Goal: Task Accomplishment & Management: Manage account settings

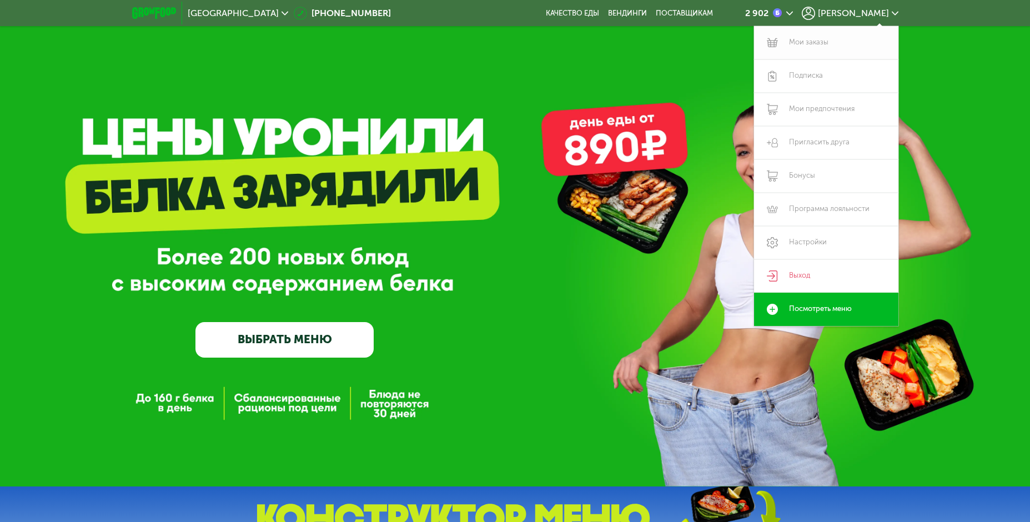
click at [832, 41] on link "Мои заказы" at bounding box center [826, 42] width 144 height 33
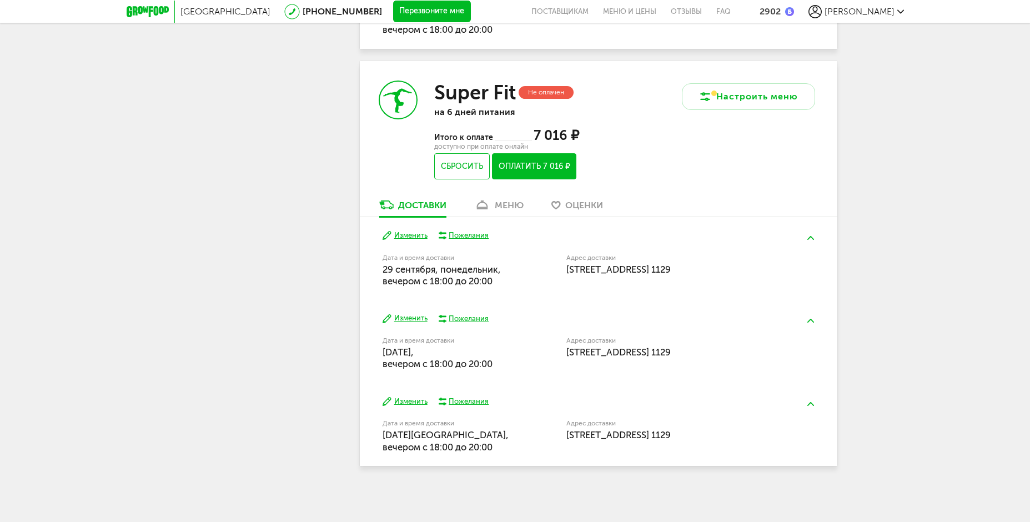
scroll to position [747, 0]
click at [506, 203] on div "меню" at bounding box center [509, 204] width 29 height 11
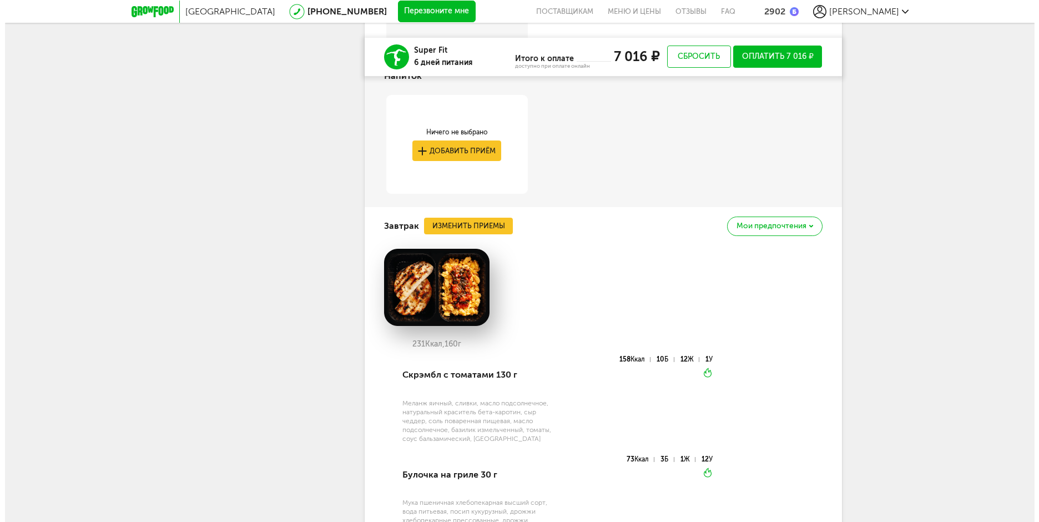
scroll to position [1056, 0]
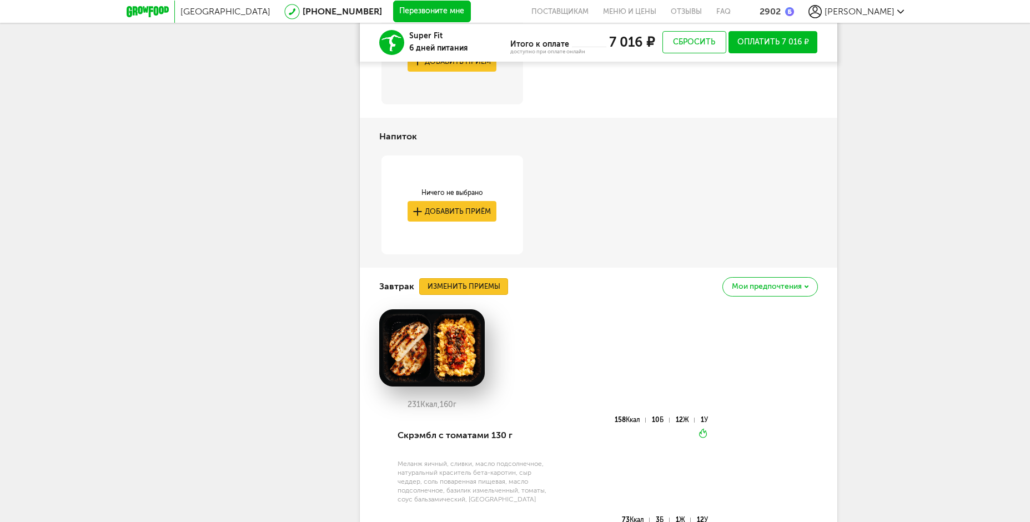
click at [482, 293] on button "Изменить приемы" at bounding box center [463, 286] width 89 height 17
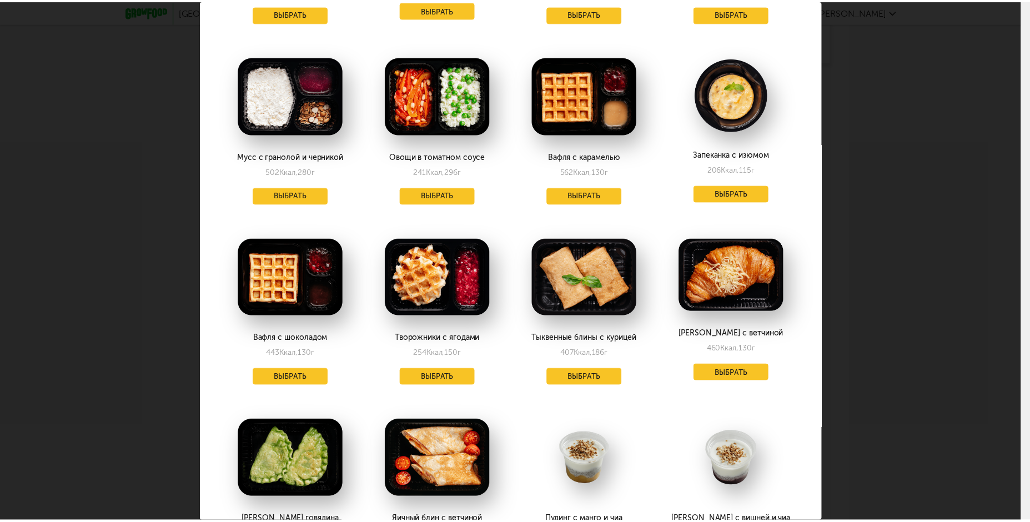
scroll to position [555, 0]
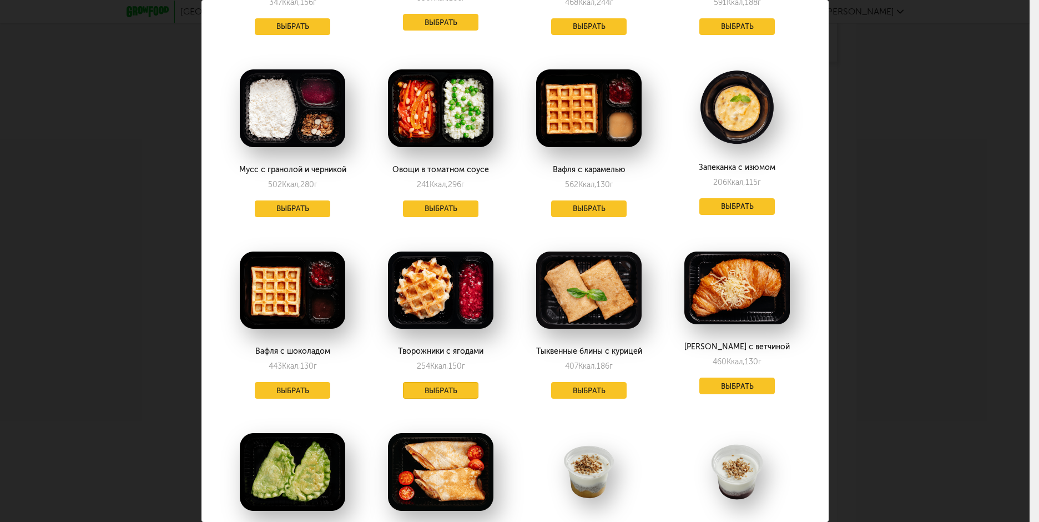
click at [446, 387] on button "Выбрать" at bounding box center [441, 390] width 76 height 17
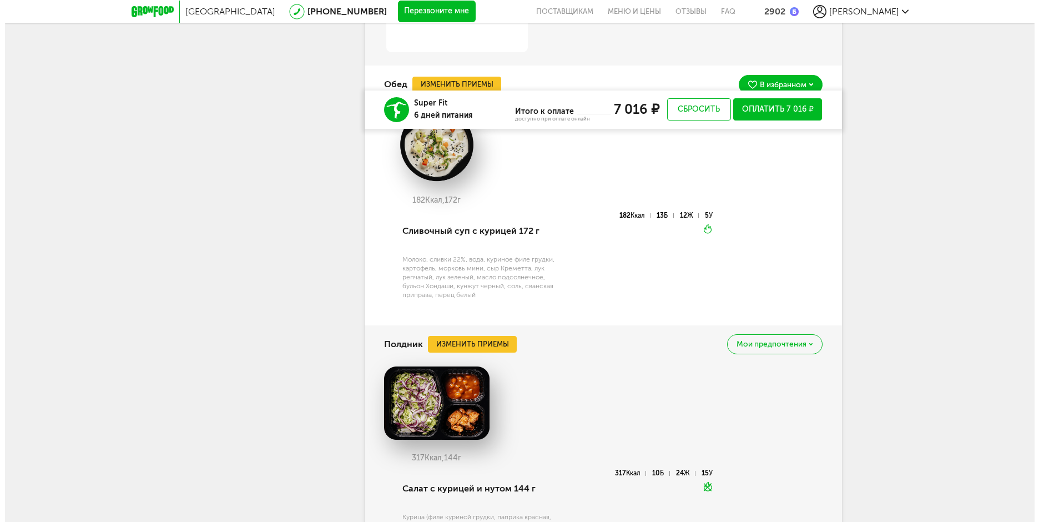
scroll to position [1667, 0]
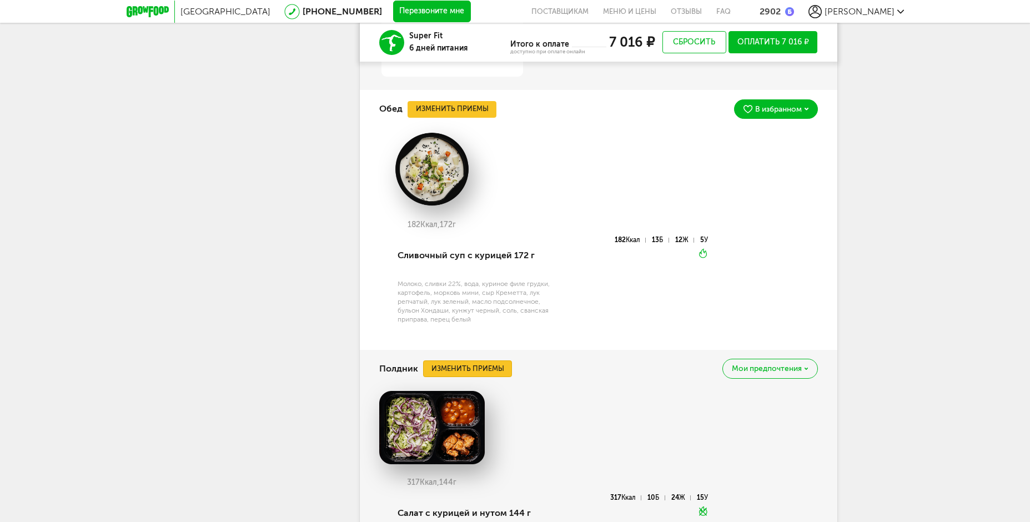
click at [505, 364] on button "Изменить приемы" at bounding box center [467, 368] width 89 height 17
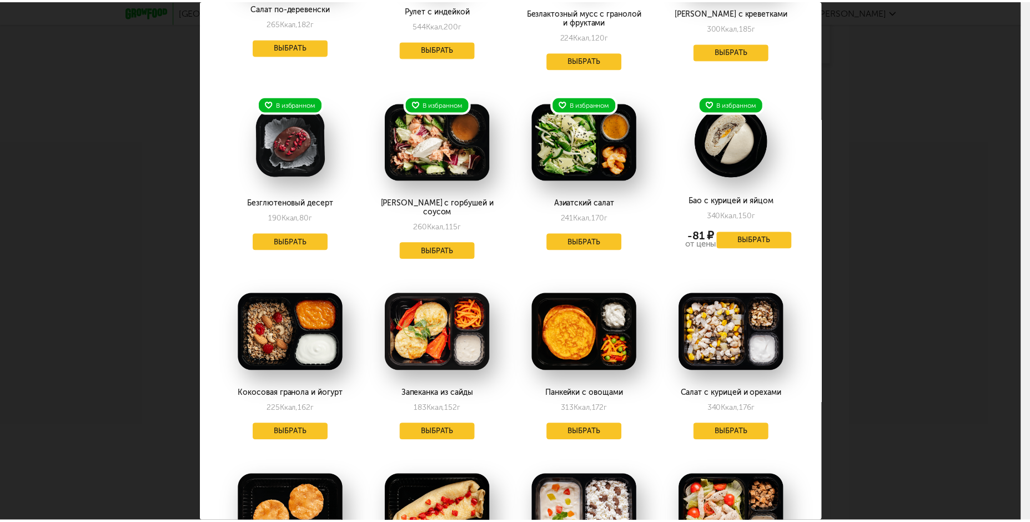
scroll to position [222, 0]
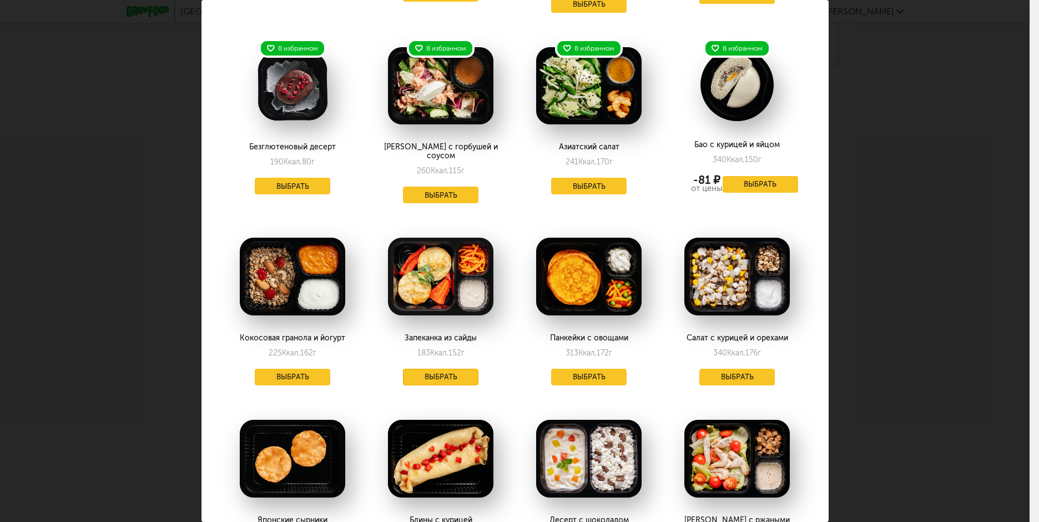
click at [468, 369] on button "Выбрать" at bounding box center [441, 377] width 76 height 17
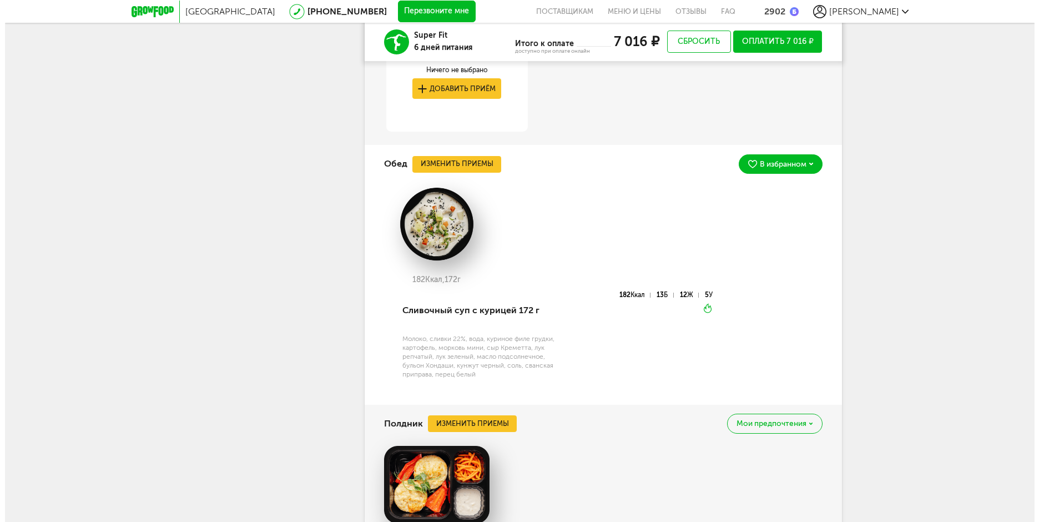
scroll to position [1612, 0]
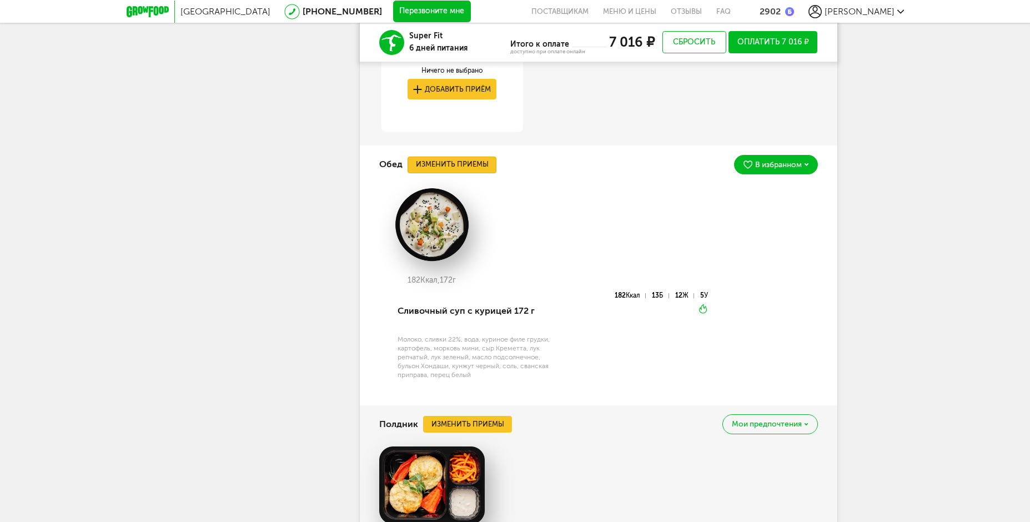
click at [466, 162] on button "Изменить приемы" at bounding box center [451, 165] width 89 height 17
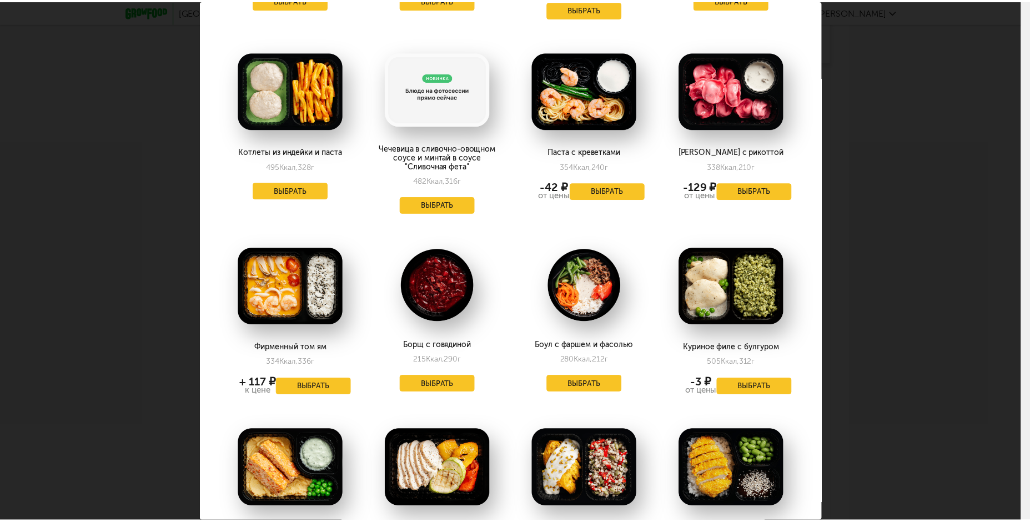
scroll to position [500, 0]
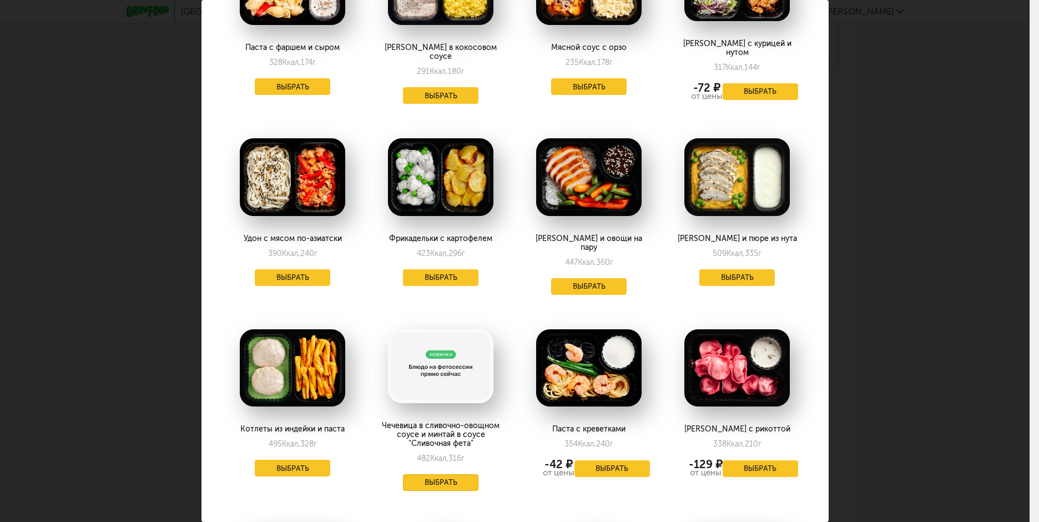
click at [448, 474] on button "Выбрать" at bounding box center [441, 482] width 76 height 17
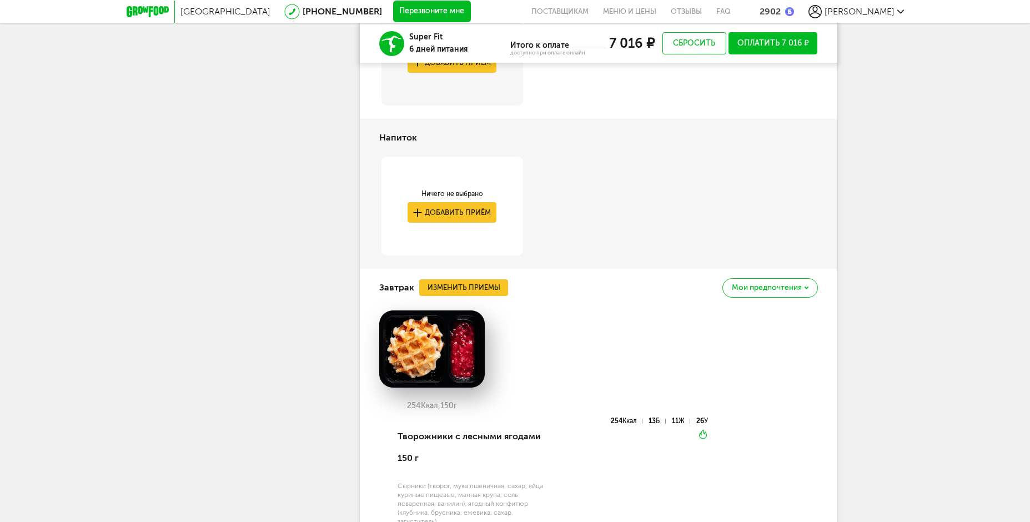
scroll to position [779, 0]
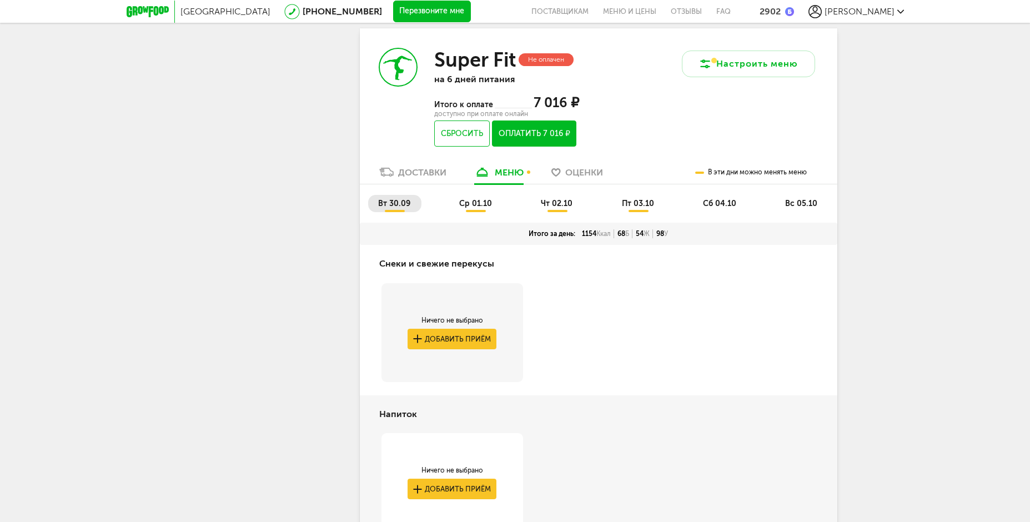
click at [474, 206] on span "ср 01.10" at bounding box center [475, 203] width 33 height 9
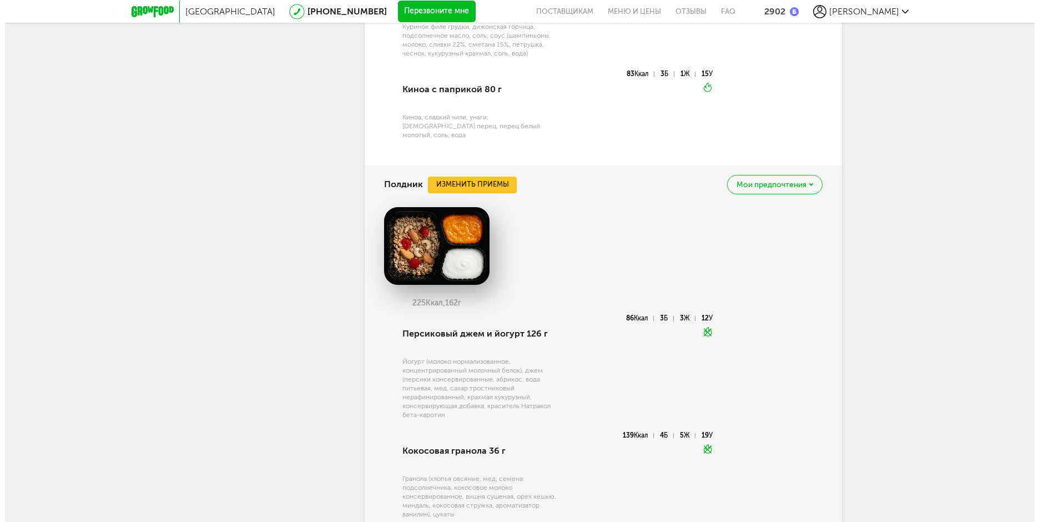
scroll to position [1778, 0]
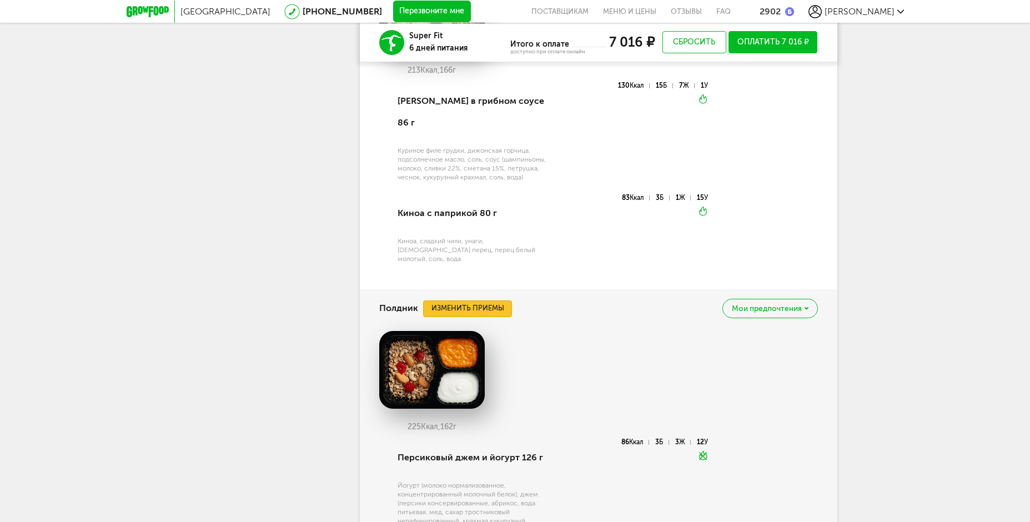
click at [500, 300] on button "Изменить приемы" at bounding box center [467, 308] width 89 height 17
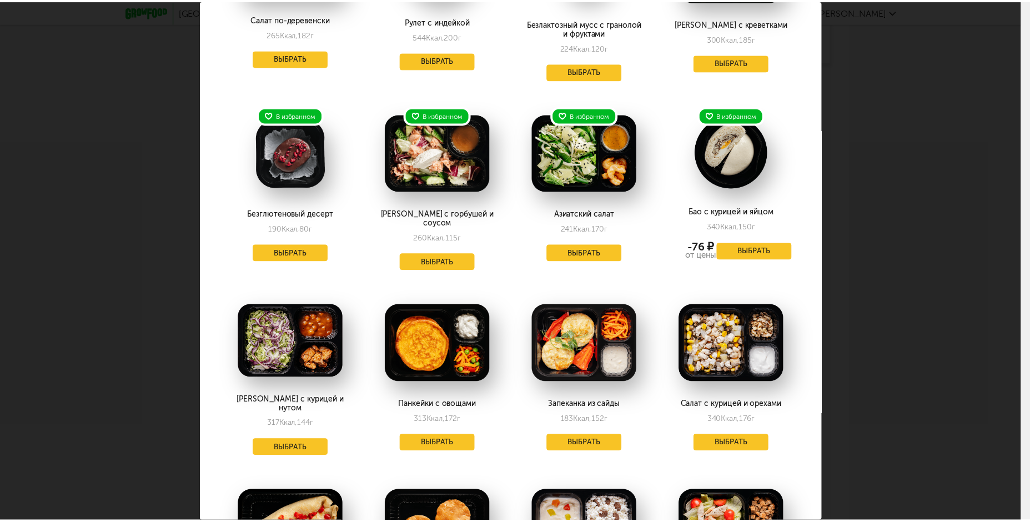
scroll to position [0, 0]
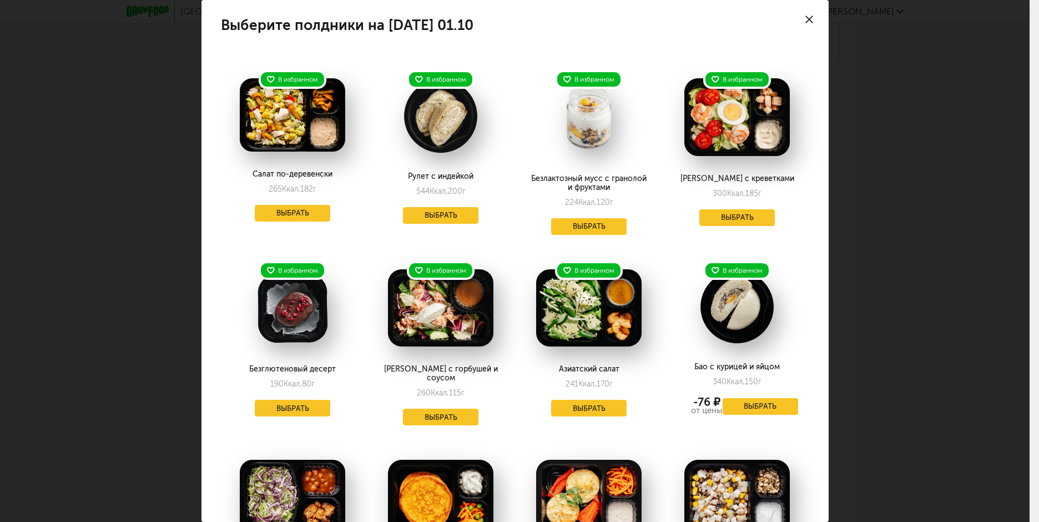
drag, startPoint x: 803, startPoint y: 13, endPoint x: 803, endPoint y: 24, distance: 11.1
click at [803, 13] on div at bounding box center [809, 19] width 39 height 39
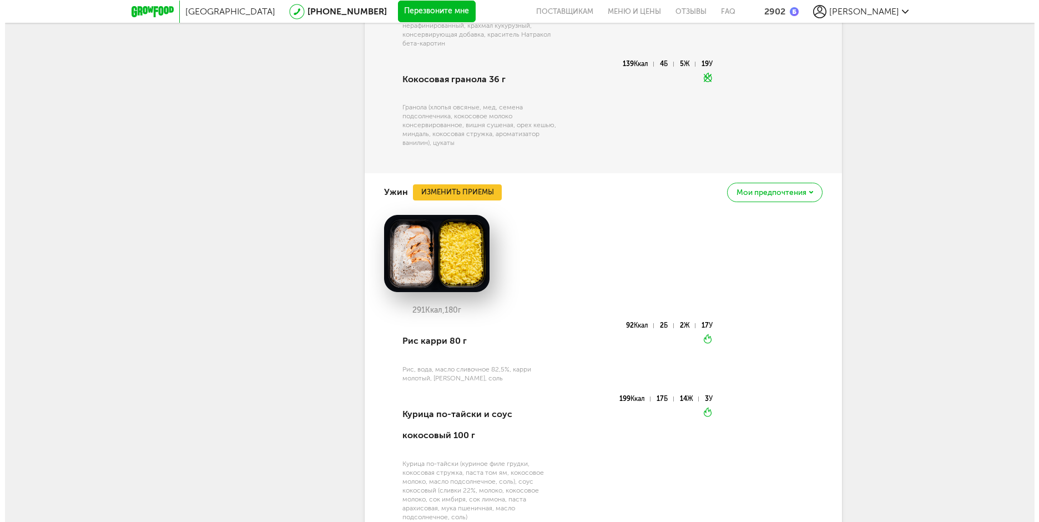
scroll to position [2278, 0]
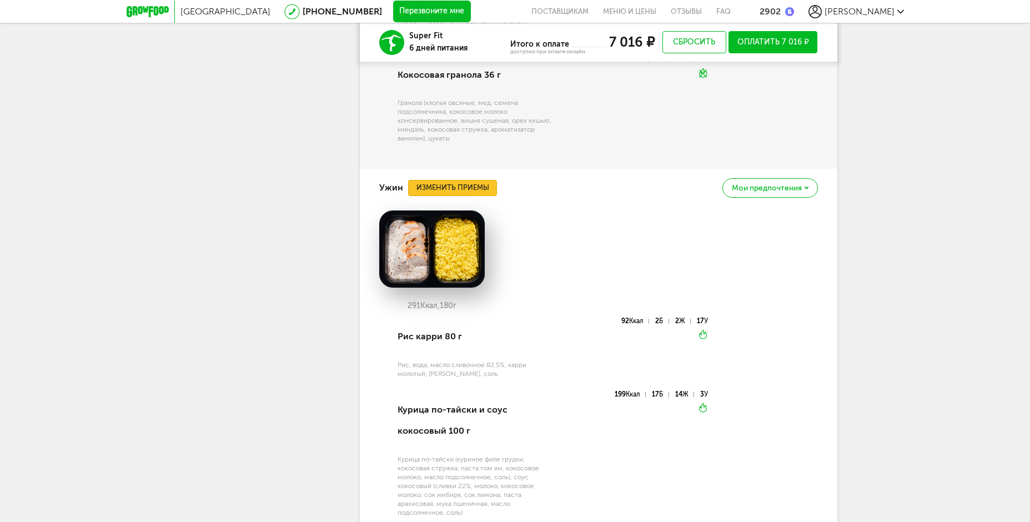
click at [480, 180] on button "Изменить приемы" at bounding box center [452, 188] width 89 height 17
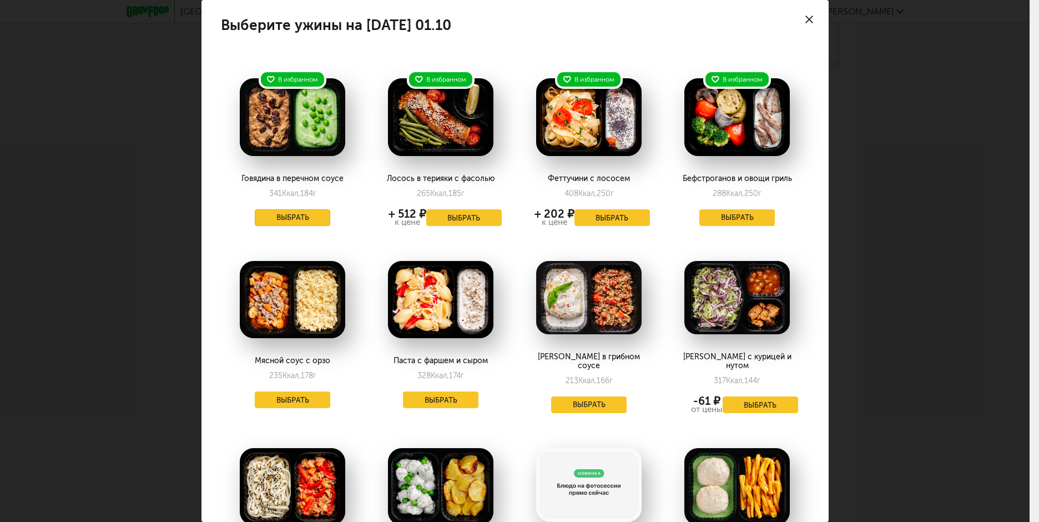
click at [314, 214] on button "Выбрать" at bounding box center [293, 217] width 76 height 17
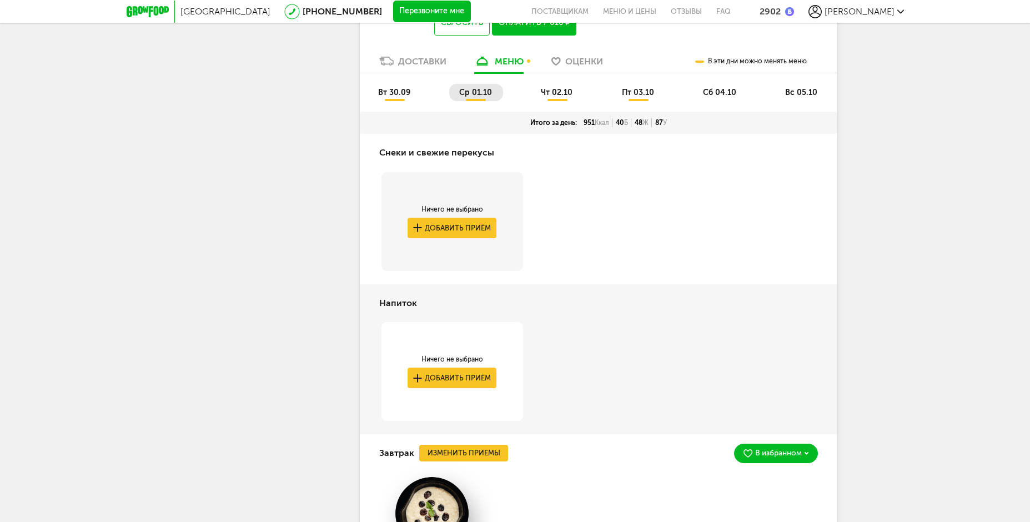
scroll to position [668, 0]
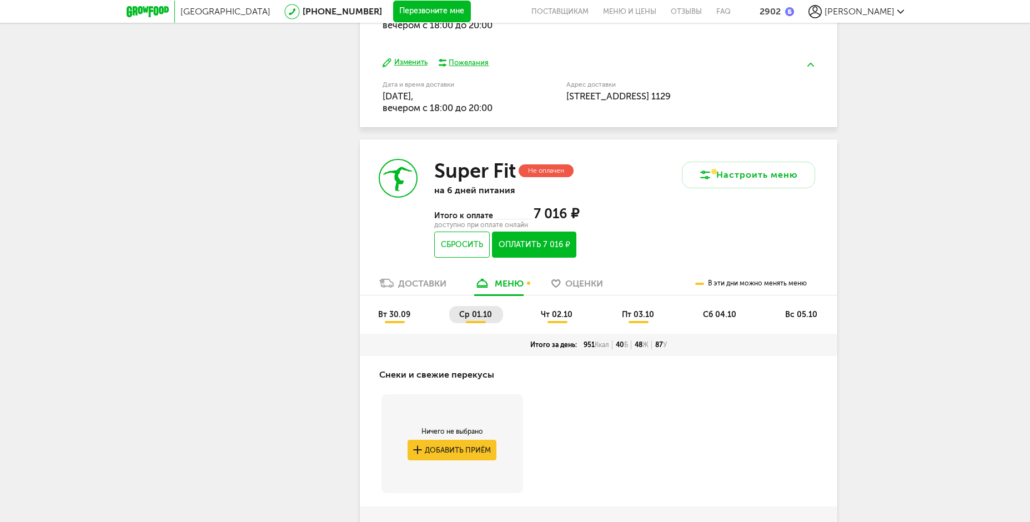
click at [552, 310] on span "чт 02.10" at bounding box center [557, 314] width 32 height 9
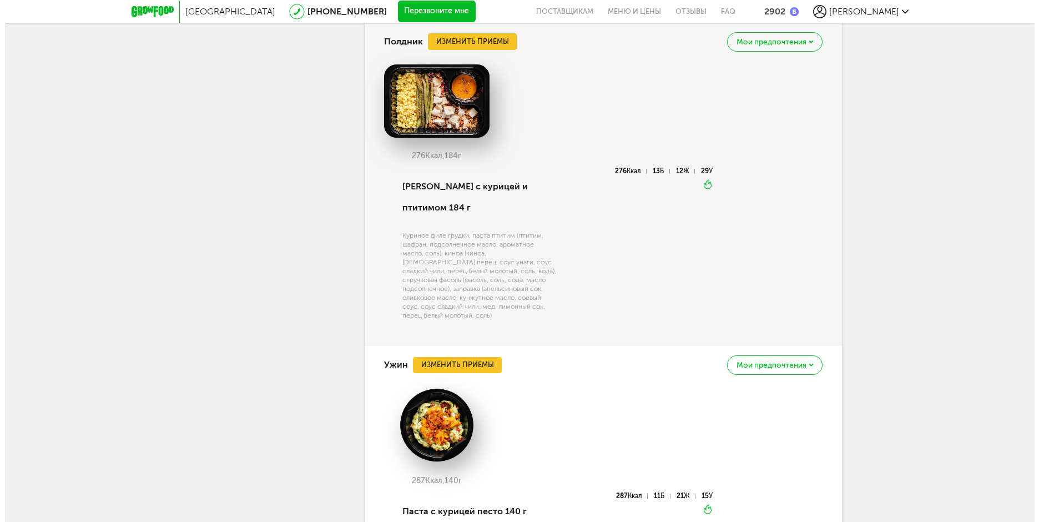
scroll to position [1945, 0]
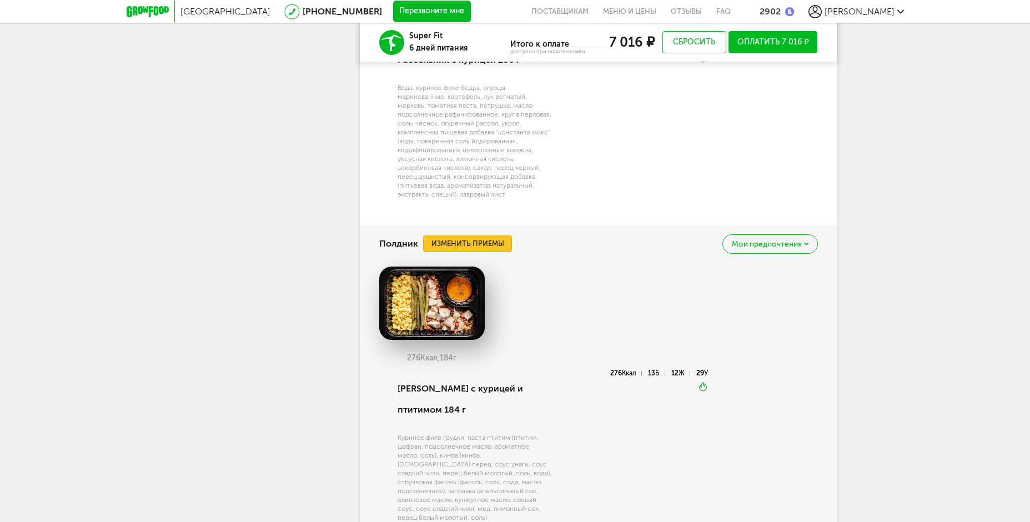
click at [481, 252] on button "Изменить приемы" at bounding box center [467, 243] width 89 height 17
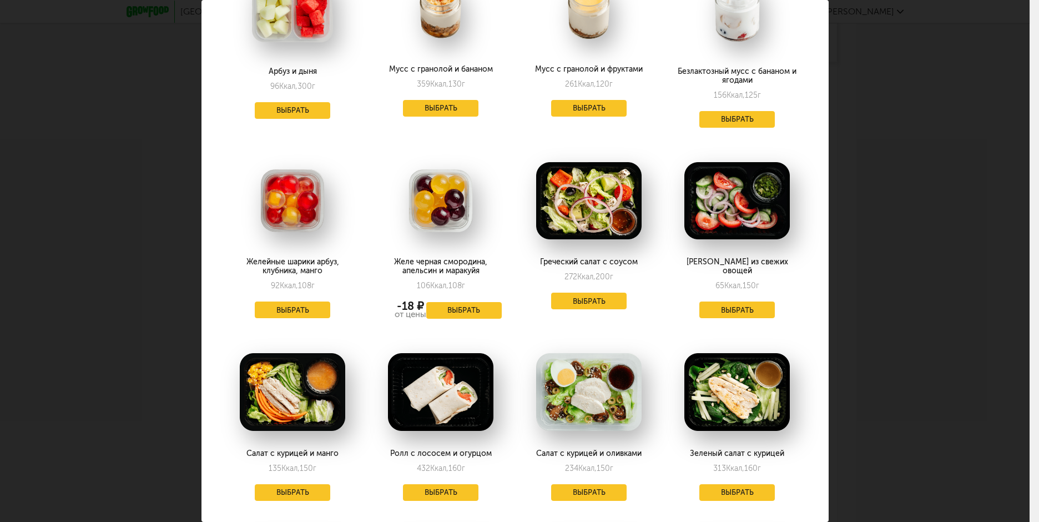
scroll to position [1655, 0]
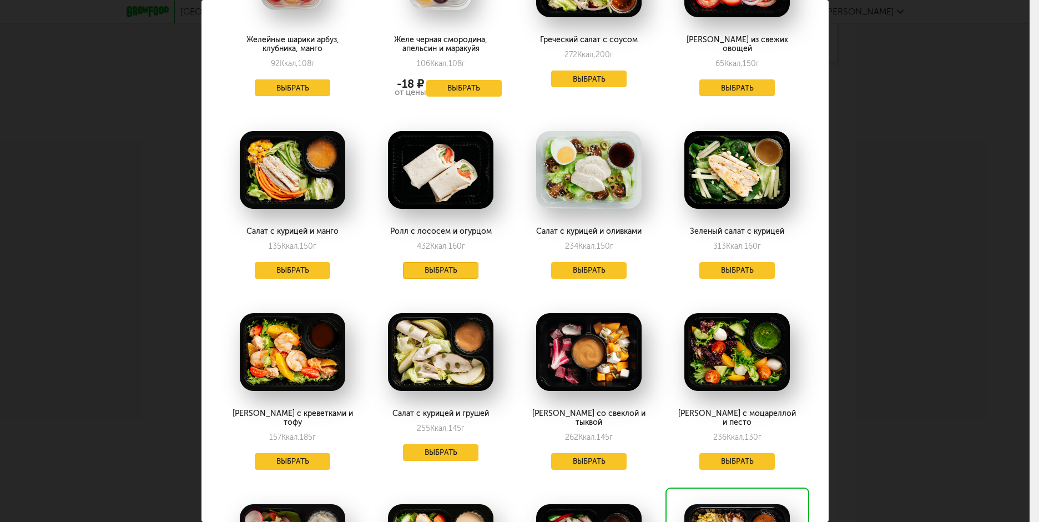
click at [457, 262] on button "Выбрать" at bounding box center [441, 270] width 76 height 17
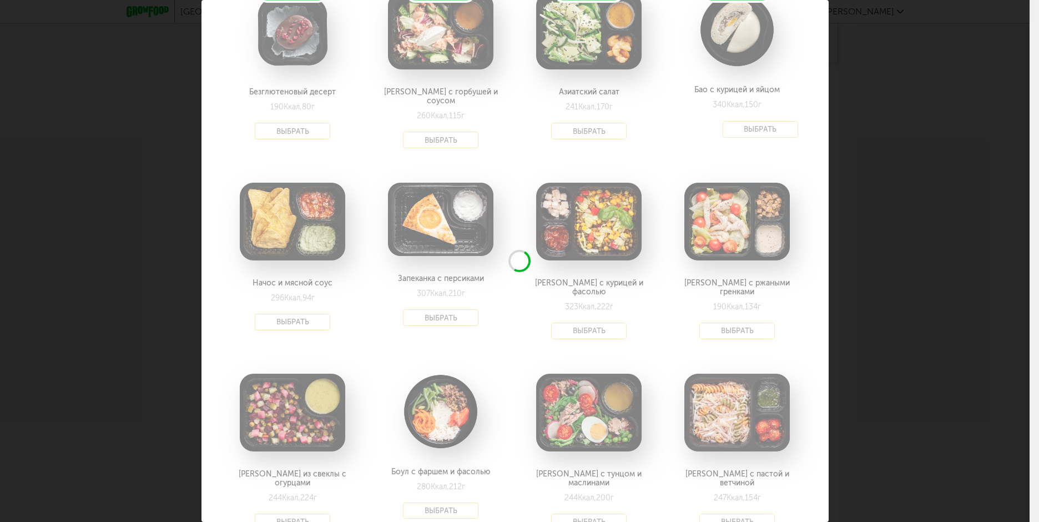
scroll to position [268, 0]
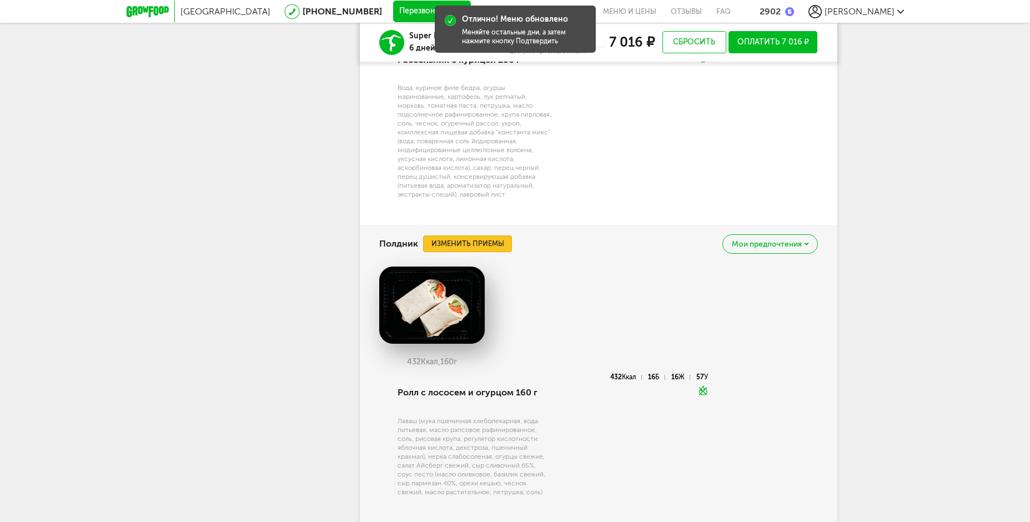
click at [485, 251] on button "Изменить приемы" at bounding box center [467, 243] width 89 height 17
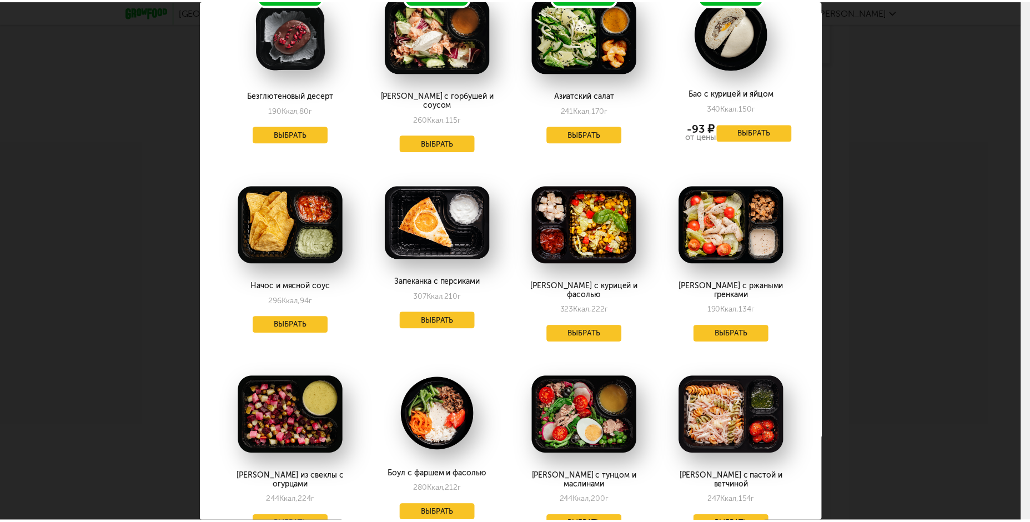
scroll to position [278, 0]
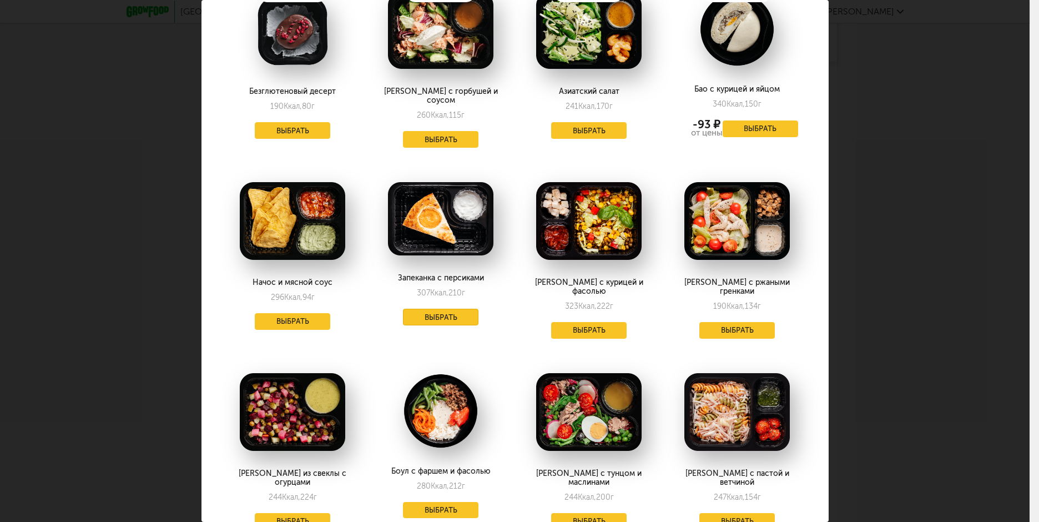
click at [412, 309] on button "Выбрать" at bounding box center [441, 317] width 76 height 17
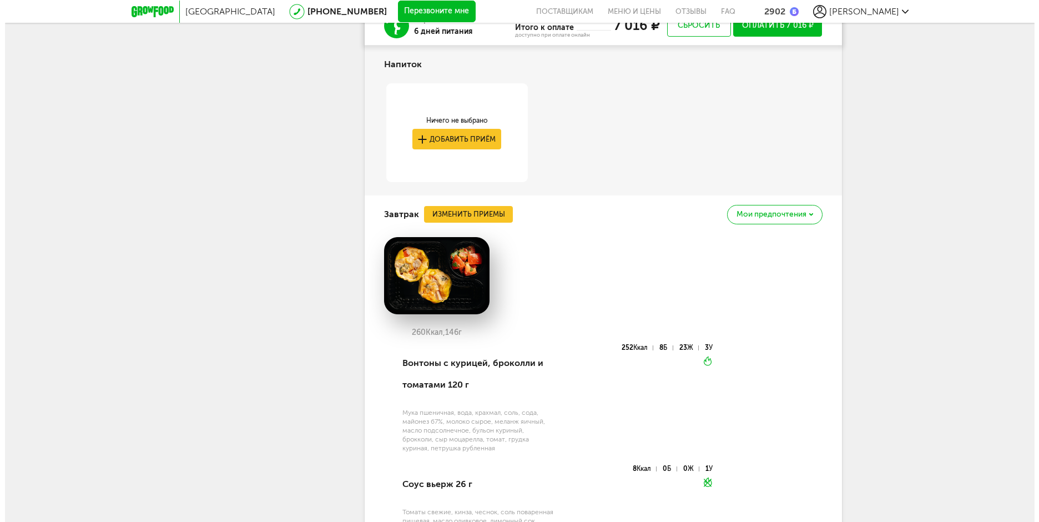
scroll to position [1112, 0]
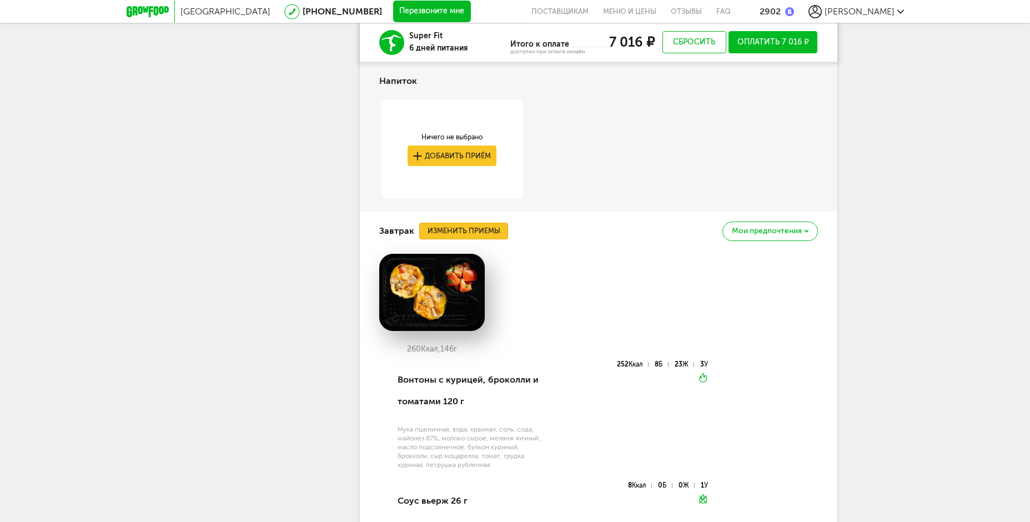
click at [503, 234] on button "Изменить приемы" at bounding box center [463, 231] width 89 height 17
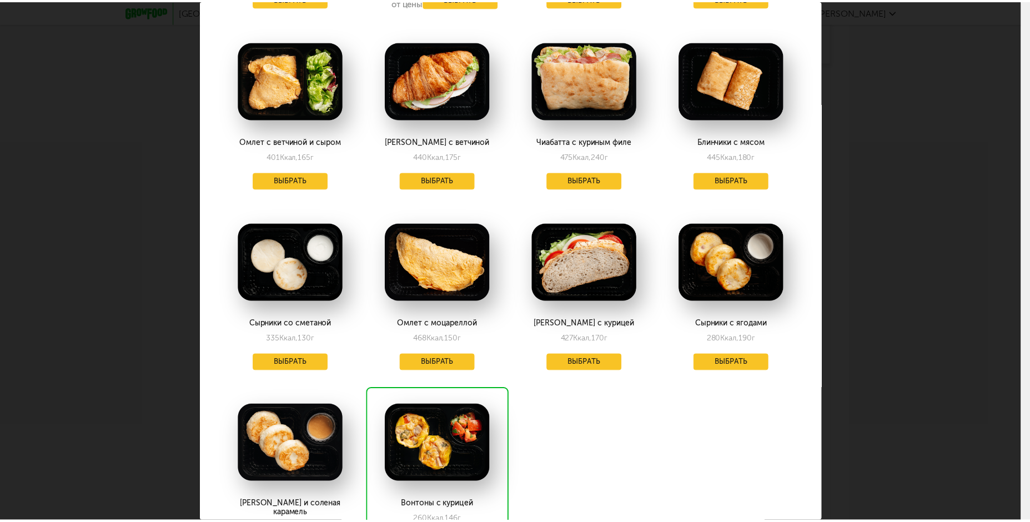
scroll to position [1332, 0]
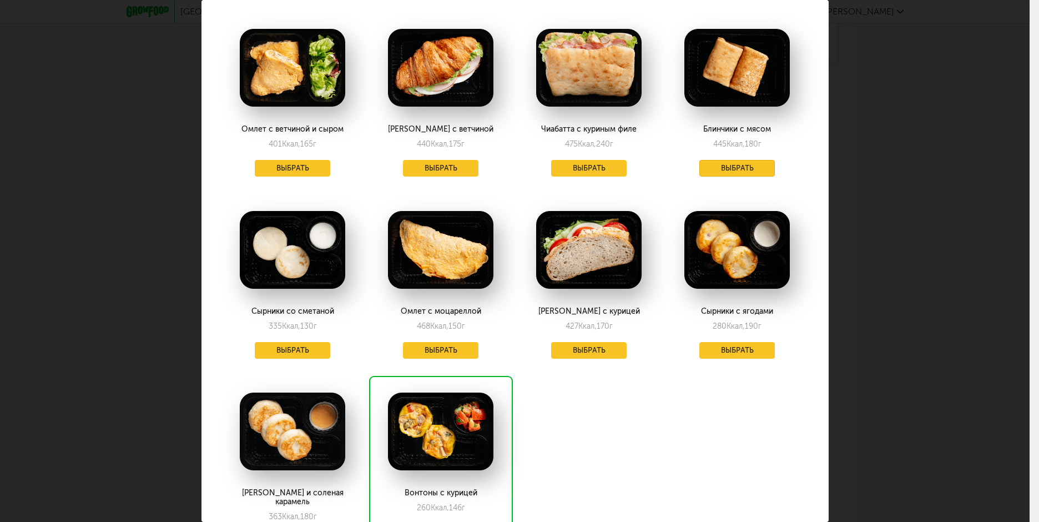
click at [713, 164] on button "Выбрать" at bounding box center [737, 168] width 76 height 17
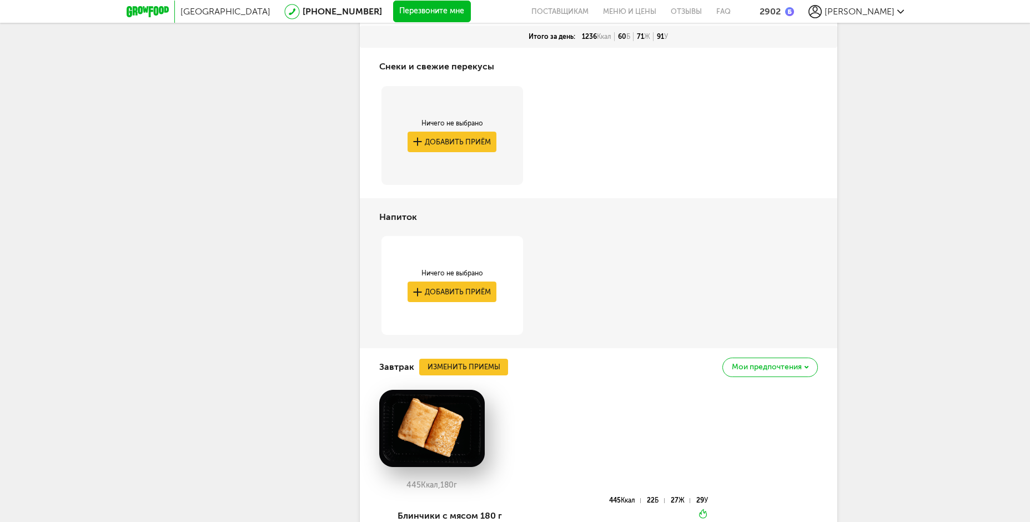
scroll to position [643, 0]
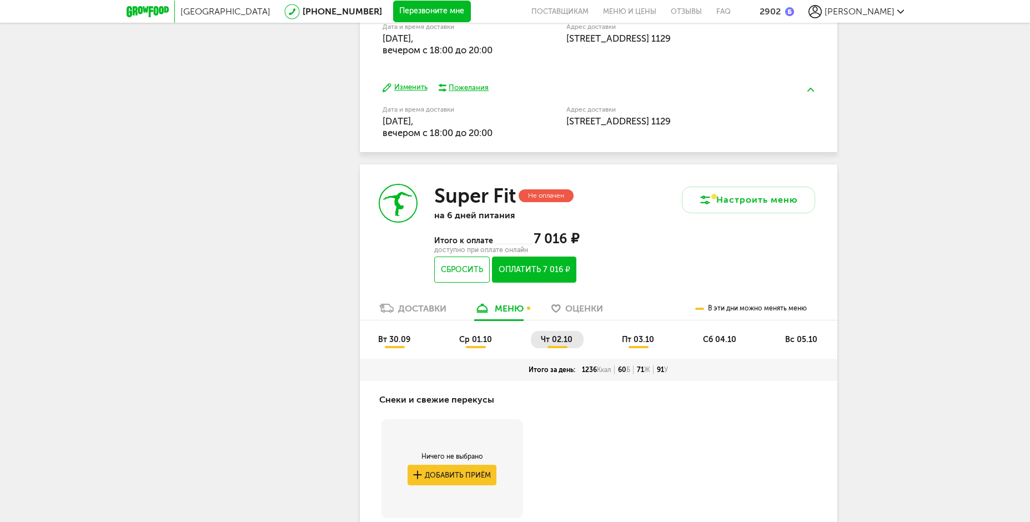
click at [479, 339] on span "ср 01.10" at bounding box center [475, 339] width 33 height 9
click at [623, 343] on span "пт 03.10" at bounding box center [638, 339] width 32 height 9
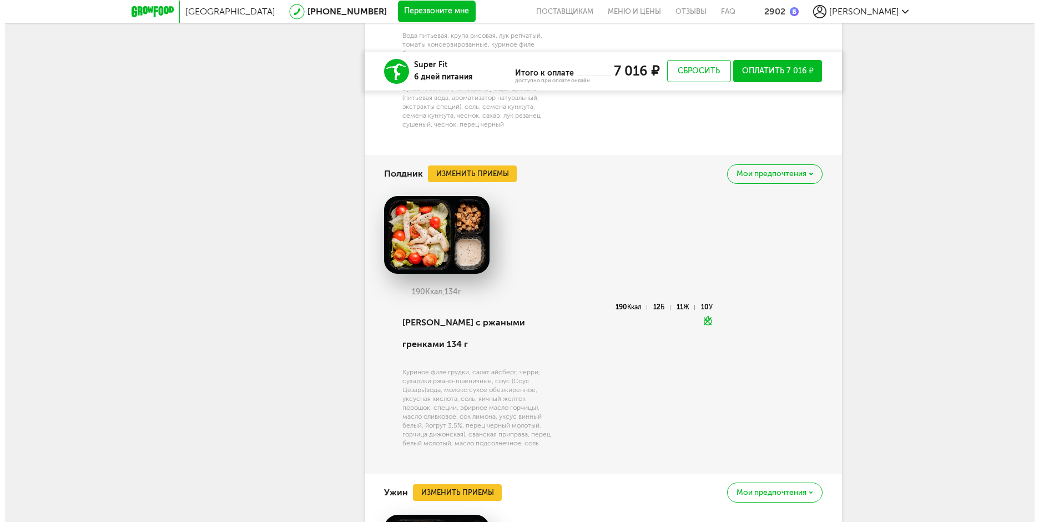
scroll to position [2142, 0]
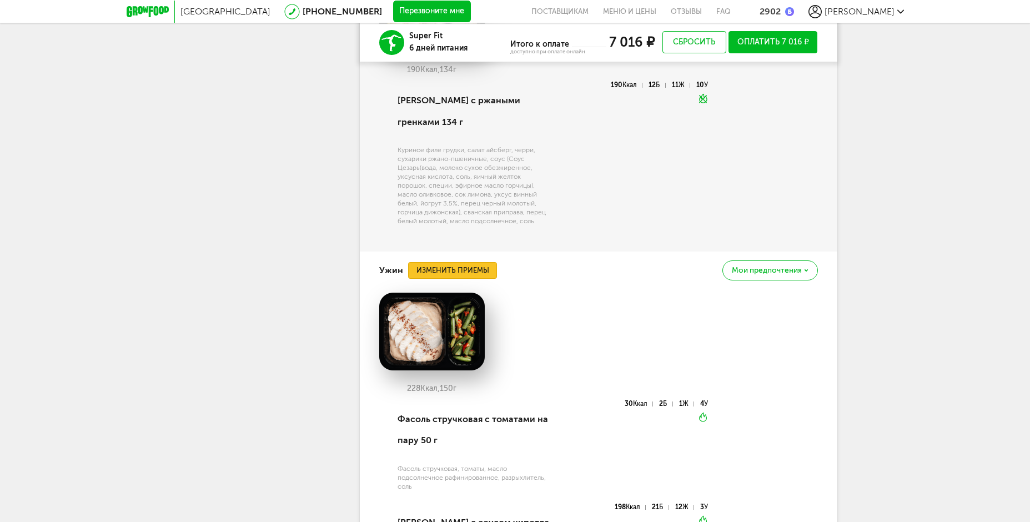
click at [491, 262] on button "Изменить приемы" at bounding box center [452, 270] width 89 height 17
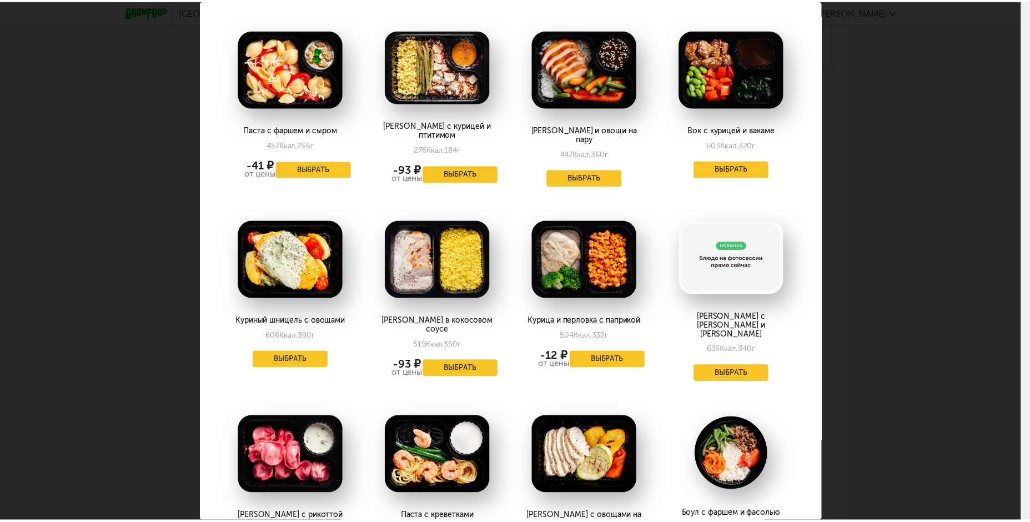
scroll to position [412, 0]
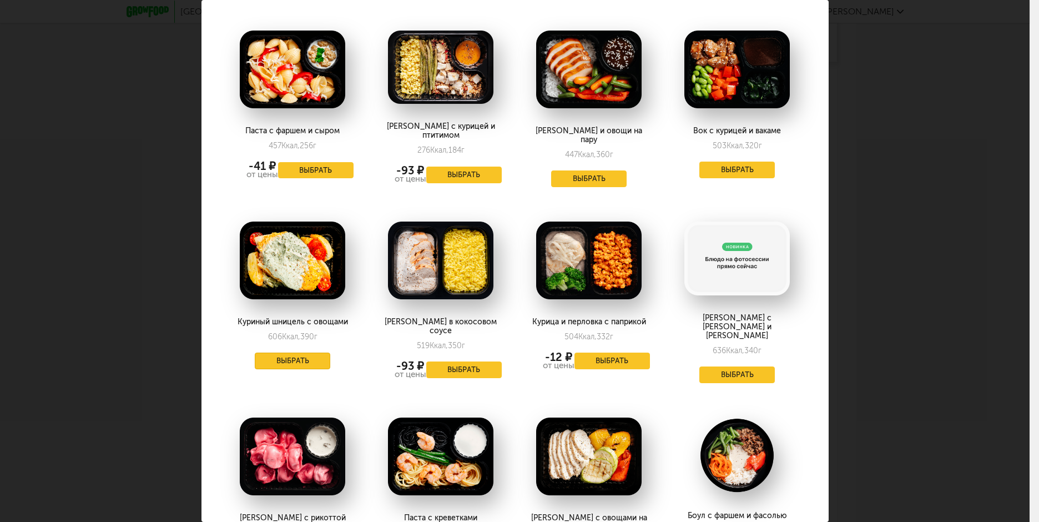
click at [258, 353] on button "Выбрать" at bounding box center [293, 361] width 76 height 17
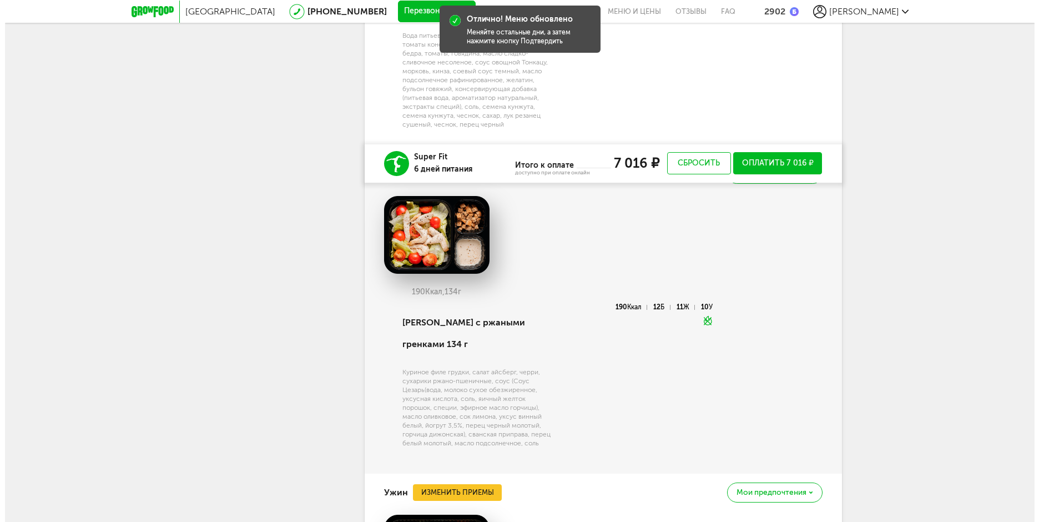
scroll to position [1864, 0]
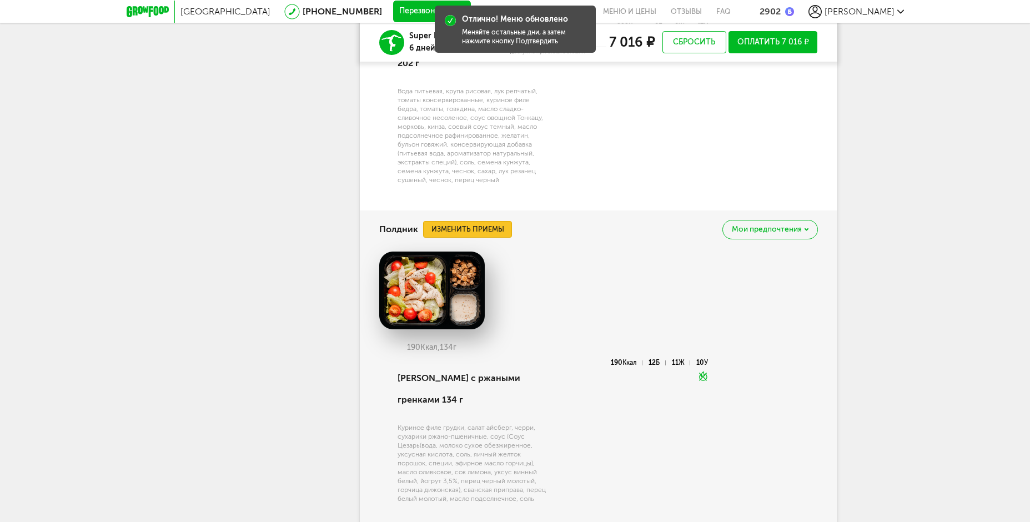
click at [495, 230] on button "Изменить приемы" at bounding box center [467, 229] width 89 height 17
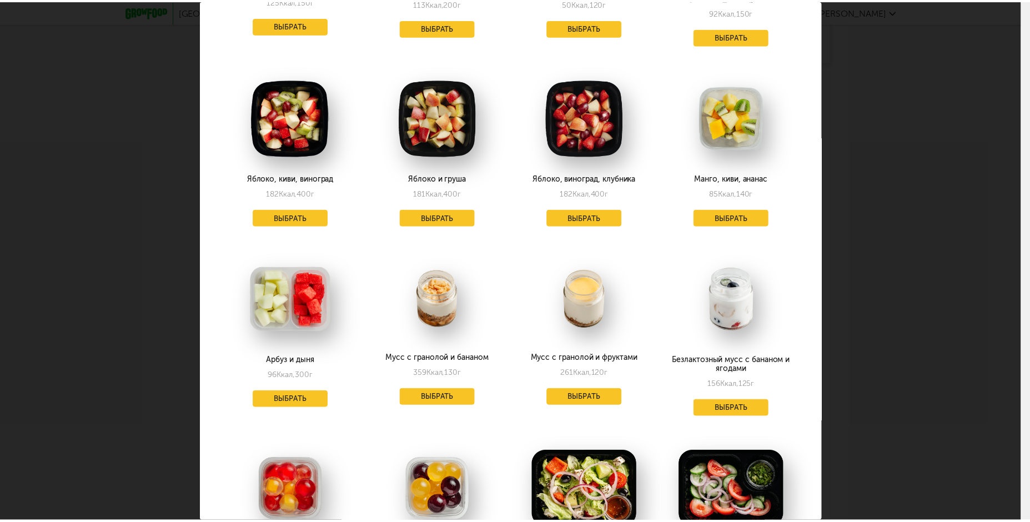
scroll to position [1166, 0]
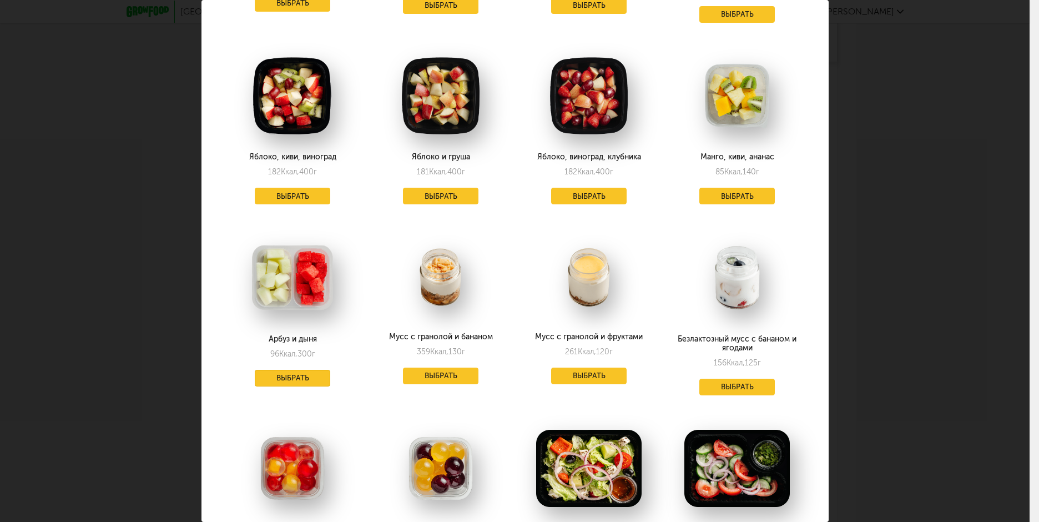
click at [321, 370] on button "Выбрать" at bounding box center [293, 378] width 76 height 17
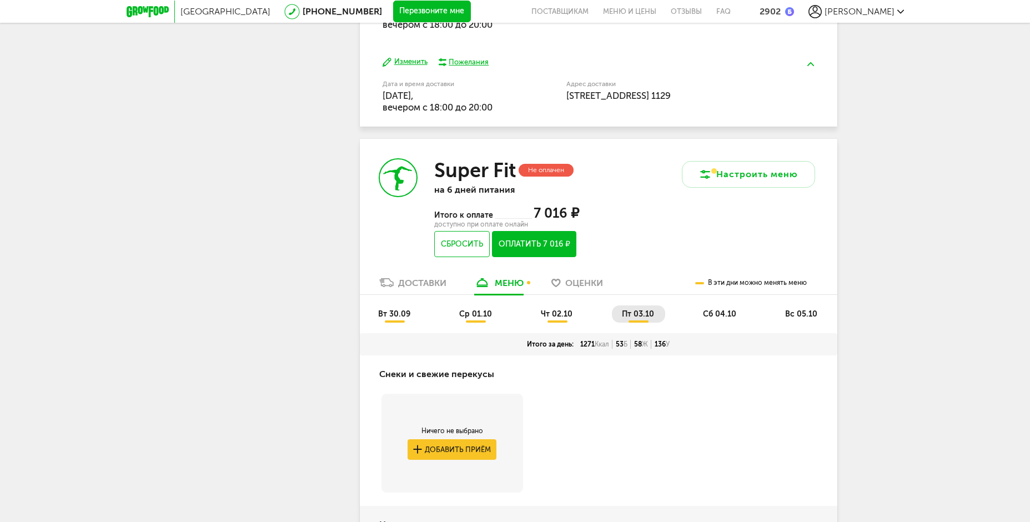
scroll to position [666, 0]
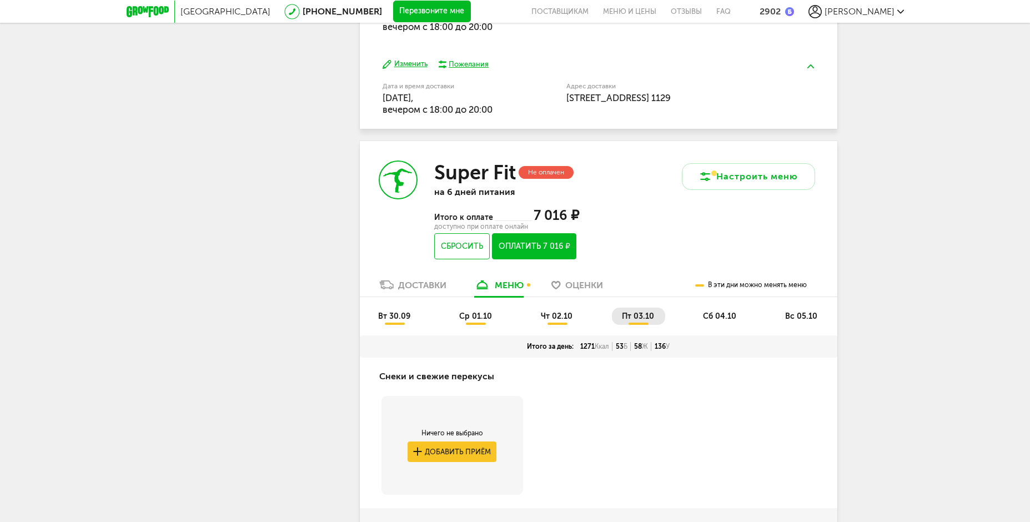
click at [558, 320] on span "чт 02.10" at bounding box center [557, 315] width 32 height 9
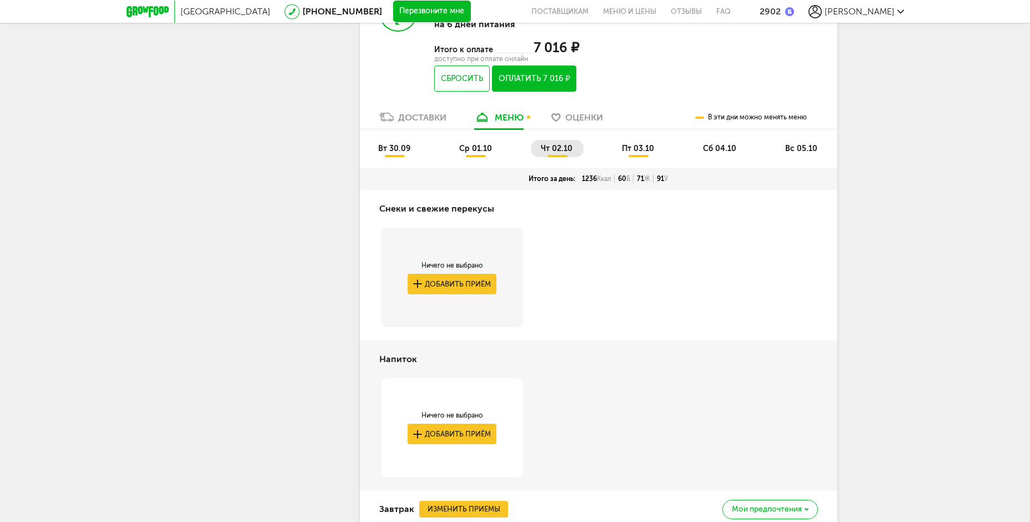
scroll to position [833, 0]
click at [482, 151] on span "ср 01.10" at bounding box center [475, 149] width 33 height 9
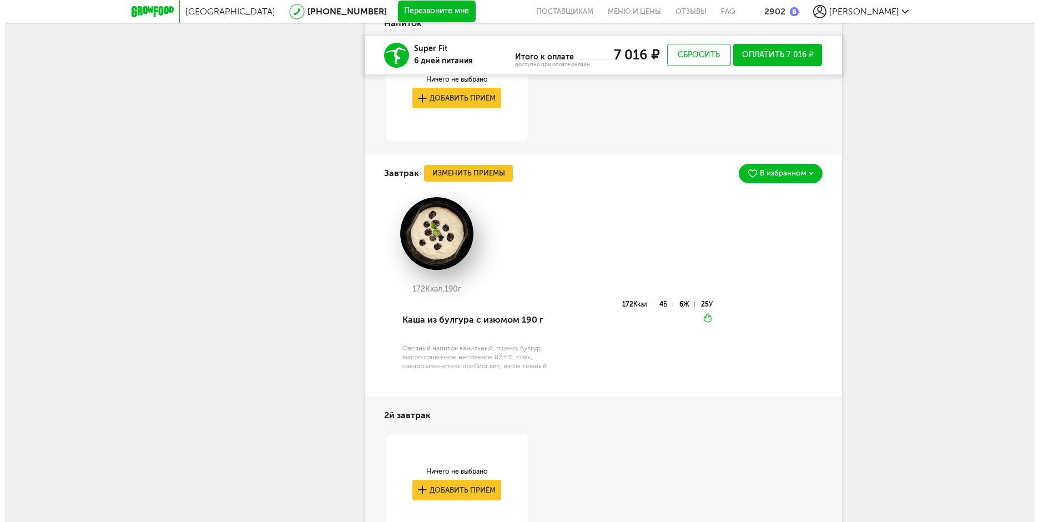
scroll to position [1166, 0]
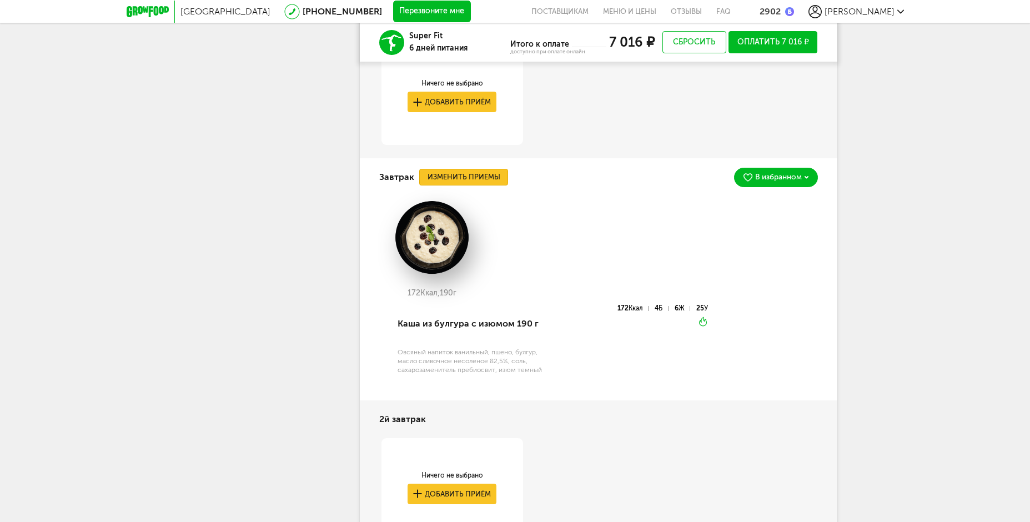
click at [494, 184] on button "Изменить приемы" at bounding box center [463, 177] width 89 height 17
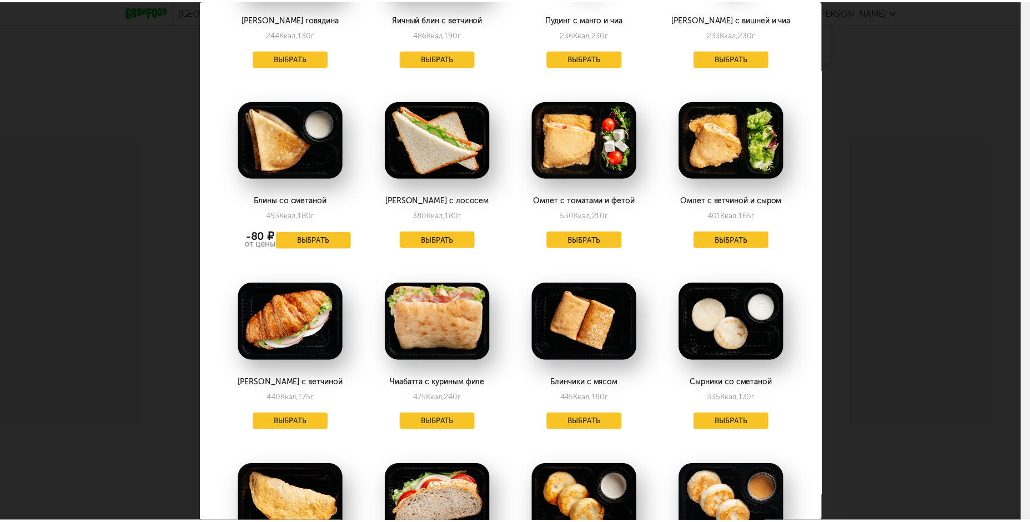
scroll to position [1110, 0]
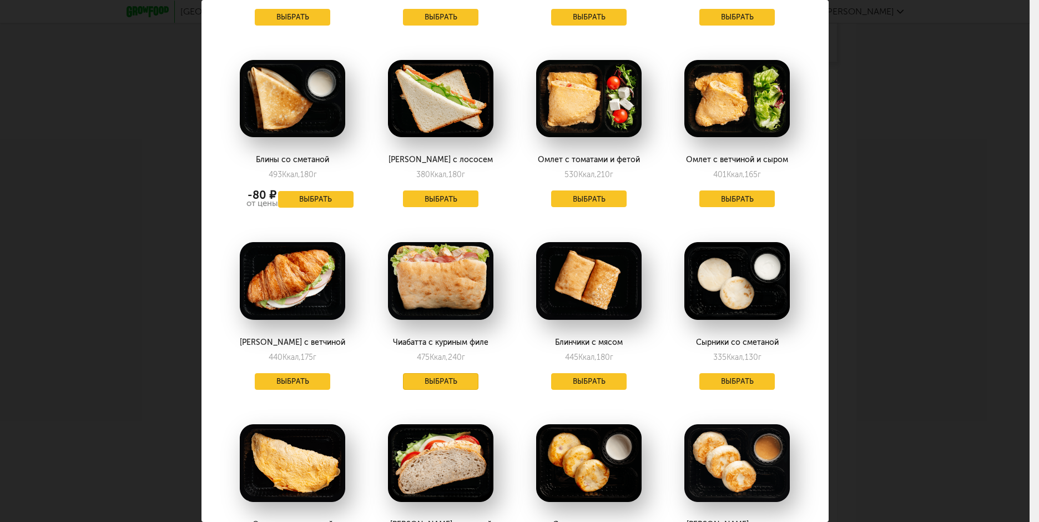
click at [436, 375] on button "Выбрать" at bounding box center [441, 381] width 76 height 17
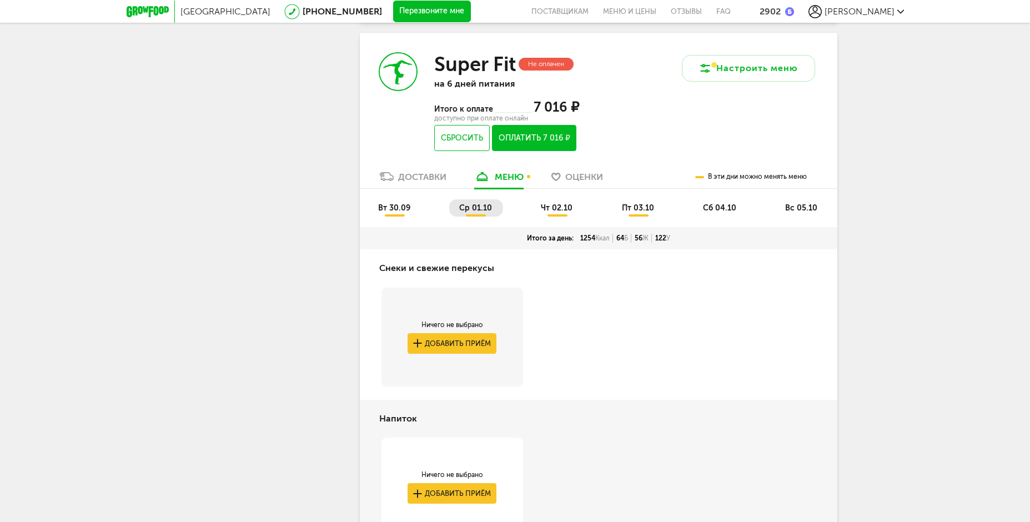
scroll to position [774, 0]
click at [386, 212] on span "вт 30.09" at bounding box center [394, 208] width 32 height 9
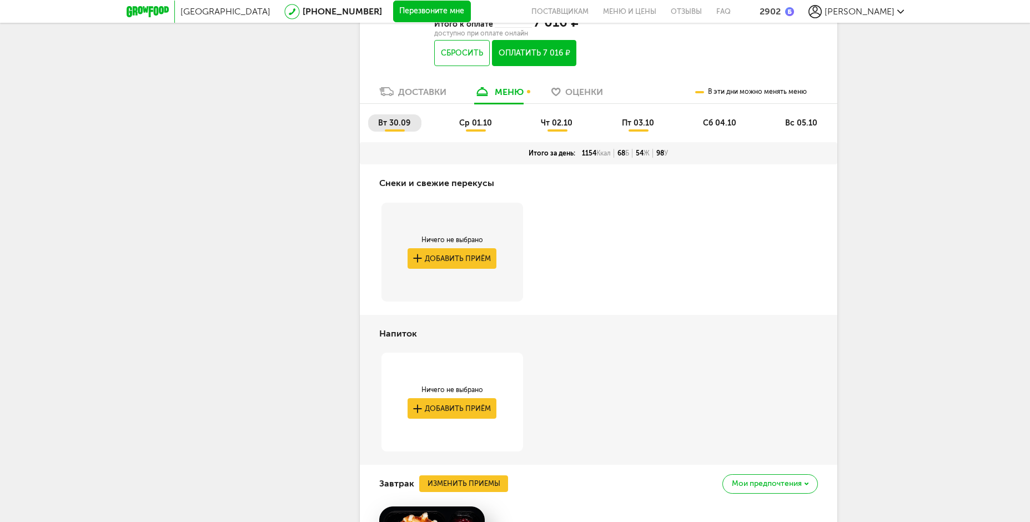
scroll to position [730, 0]
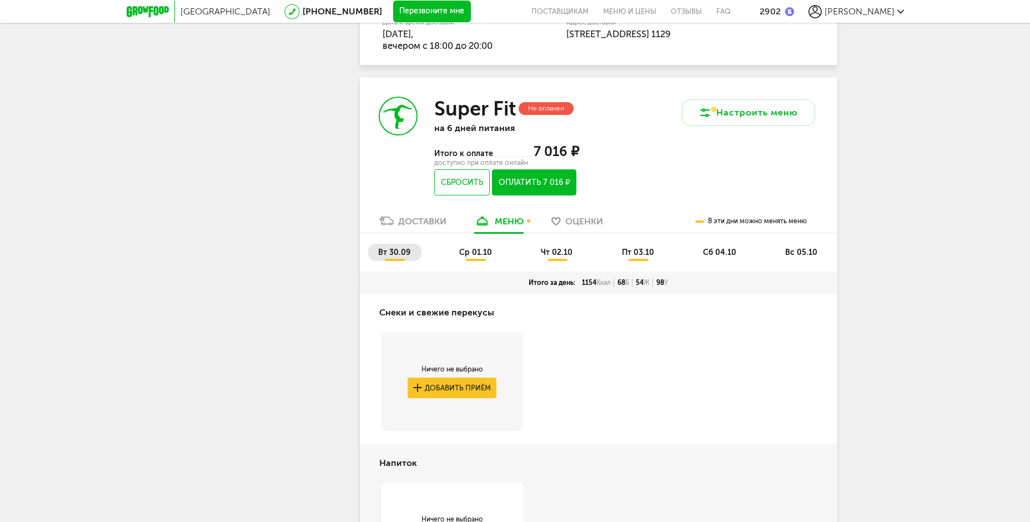
click at [627, 250] on span "пт 03.10" at bounding box center [638, 252] width 32 height 9
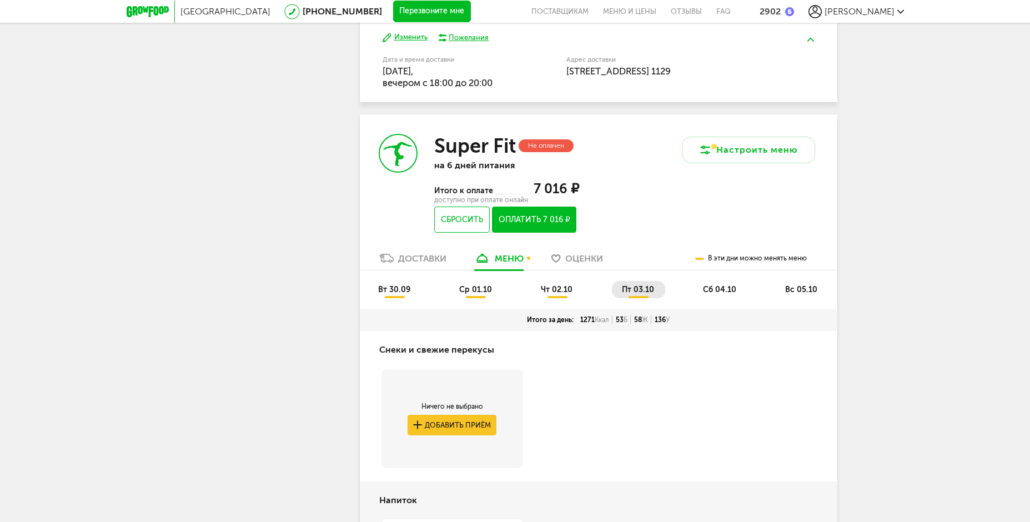
scroll to position [563, 0]
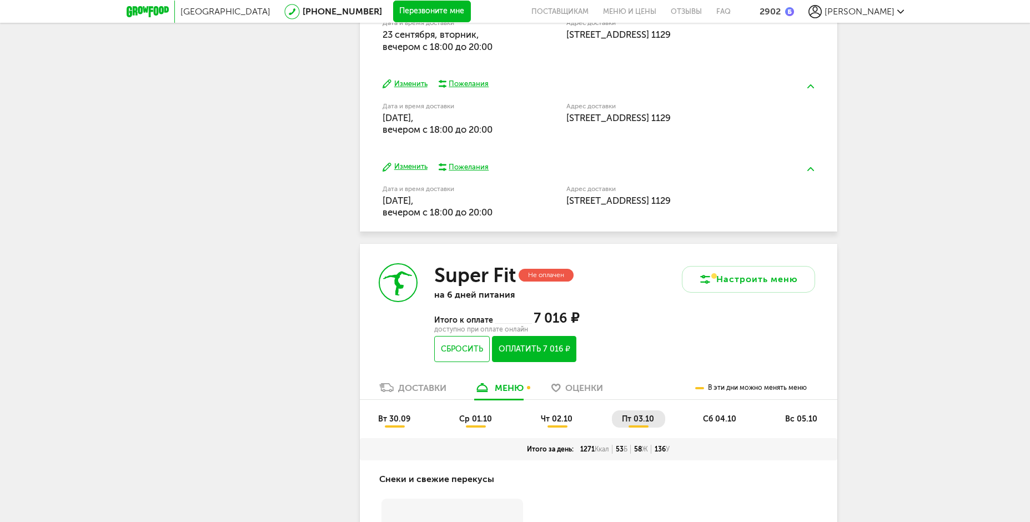
click at [709, 416] on span "сб 04.10" at bounding box center [719, 418] width 33 height 9
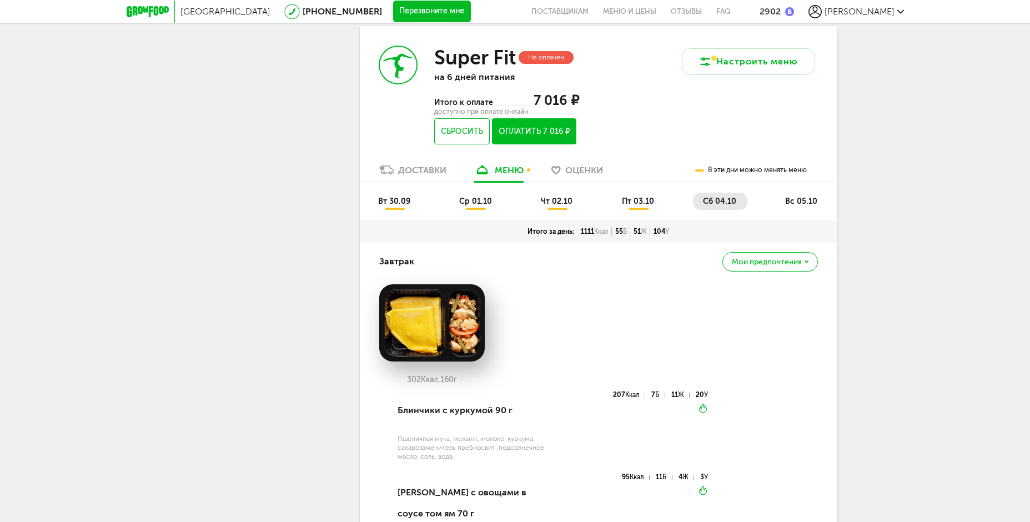
scroll to position [559, 0]
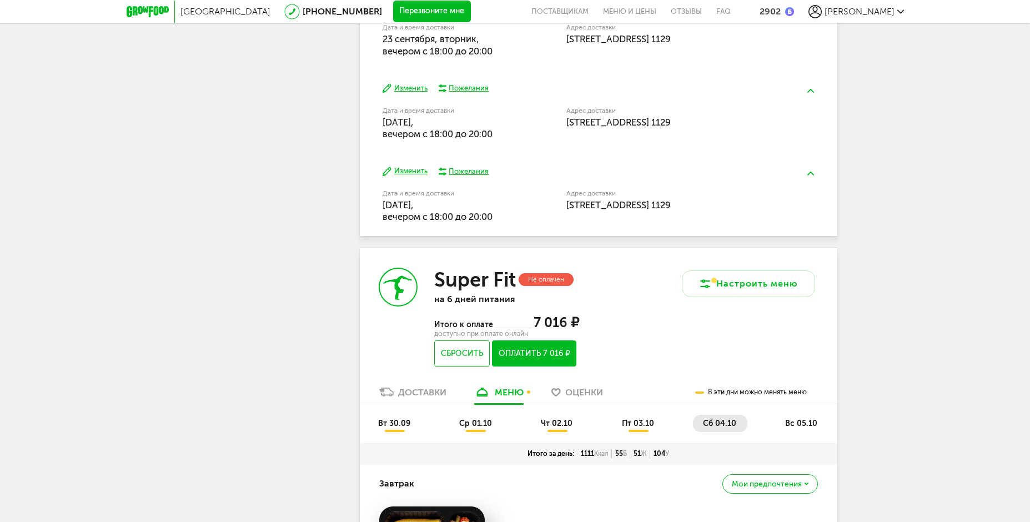
click at [793, 422] on span "вс 05.10" at bounding box center [801, 423] width 32 height 9
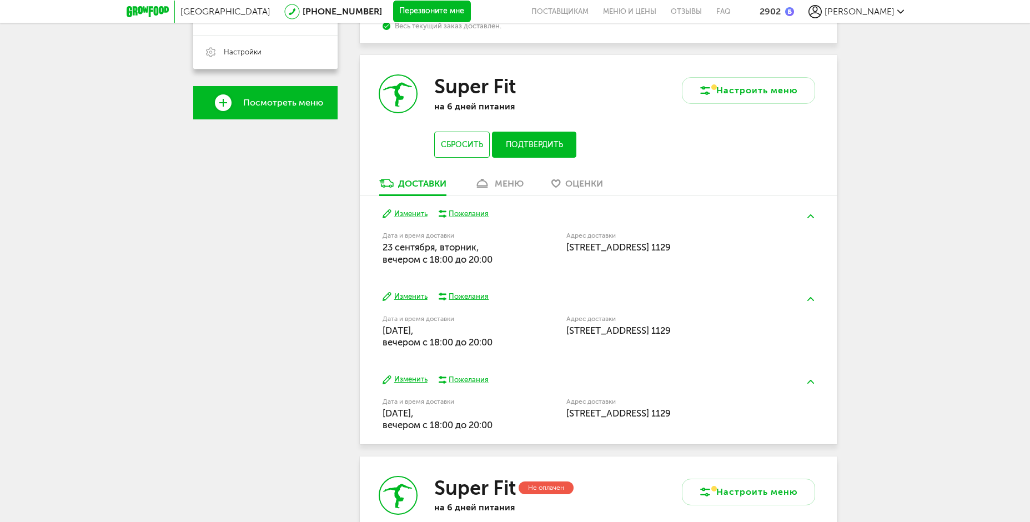
scroll to position [208, 0]
